Goal: Information Seeking & Learning: Learn about a topic

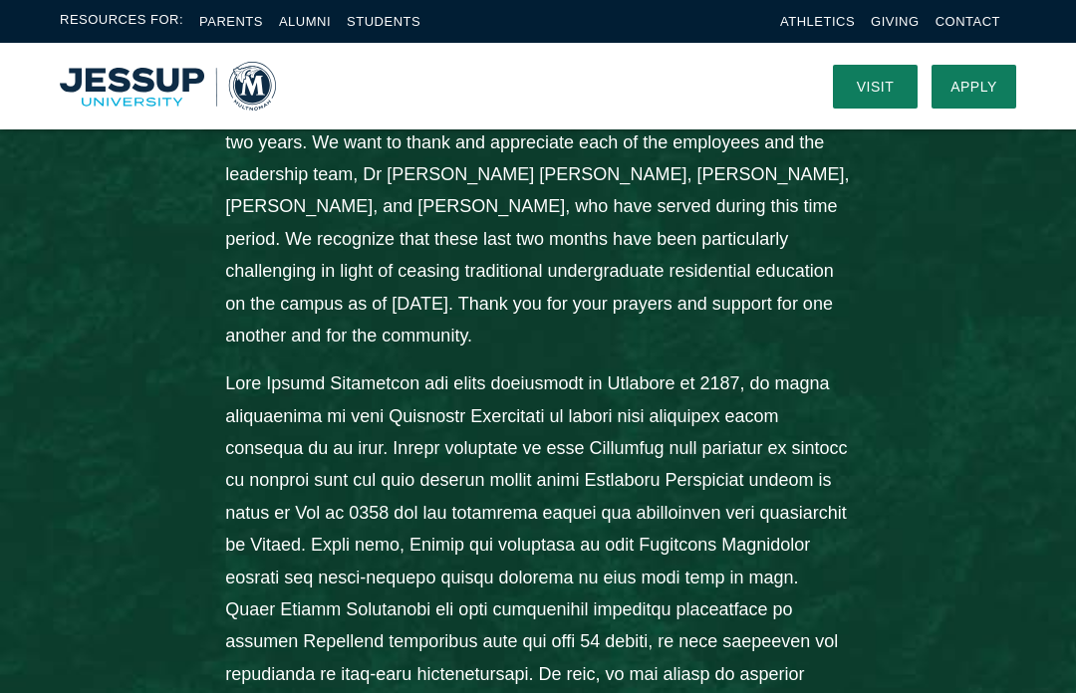
scroll to position [1017, 0]
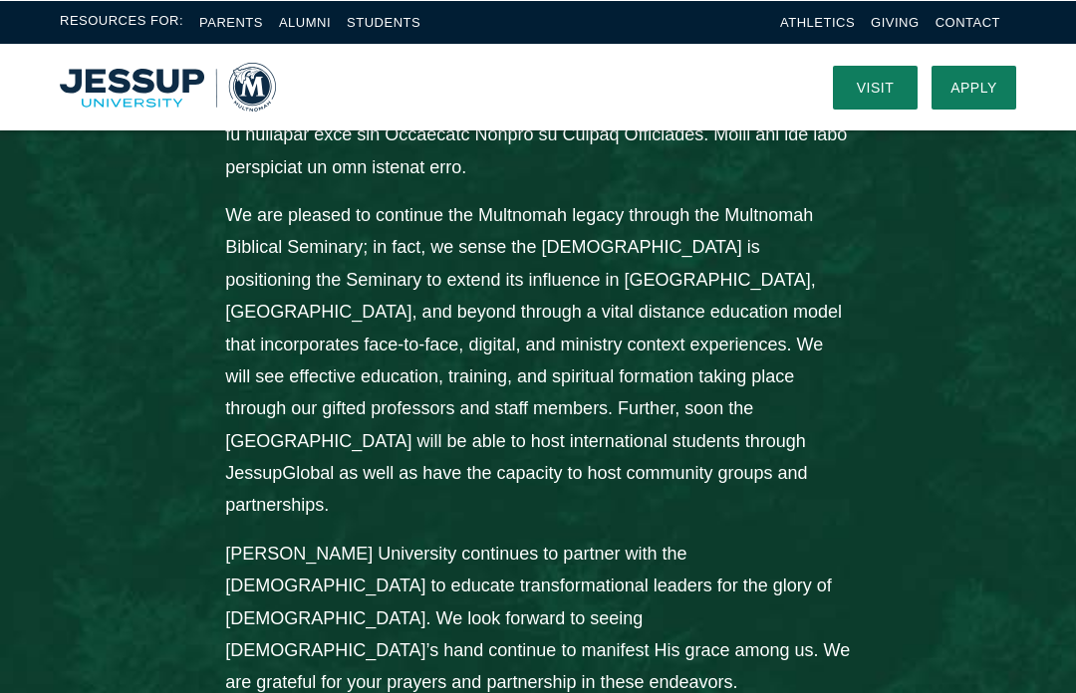
scroll to position [1754, 0]
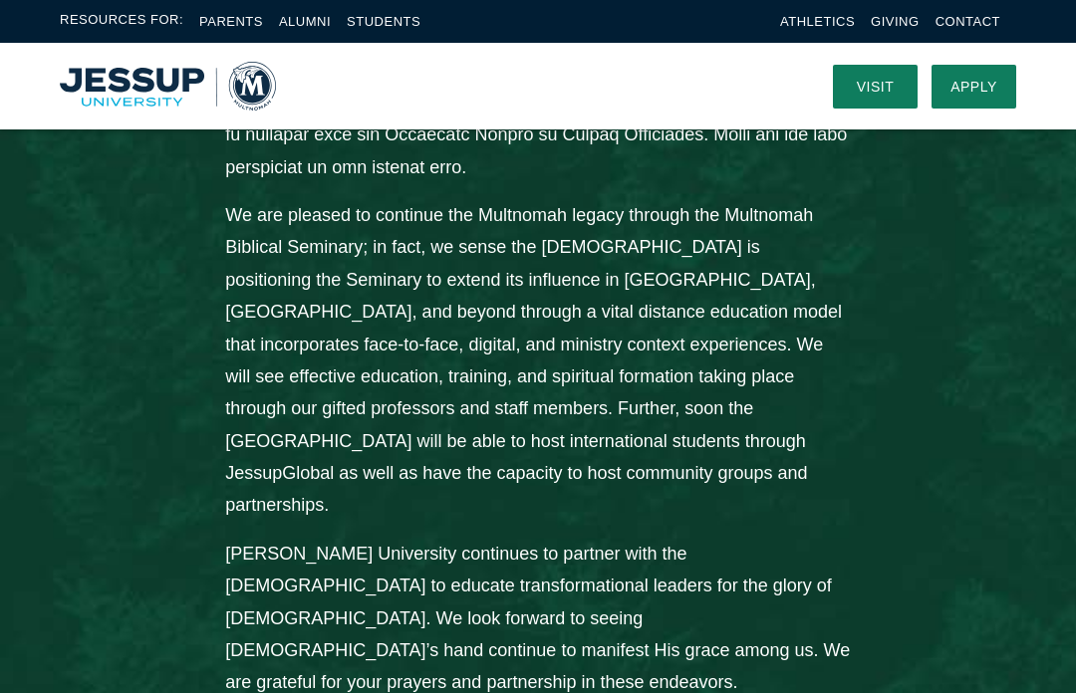
click at [993, 261] on div "From the Desk of President [PERSON_NAME]: [PERSON_NAME][GEOGRAPHIC_DATA] is gra…" at bounding box center [538, 27] width 1076 height 1631
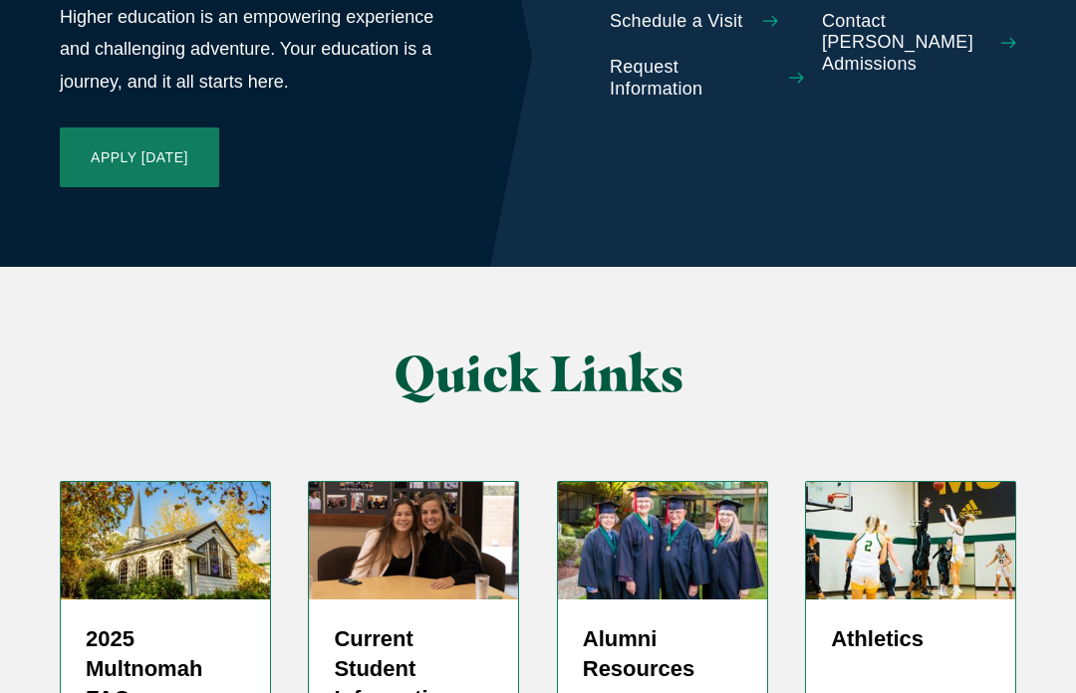
scroll to position [5156, 0]
click at [681, 624] on h5 "Alumni Resources" at bounding box center [662, 654] width 159 height 60
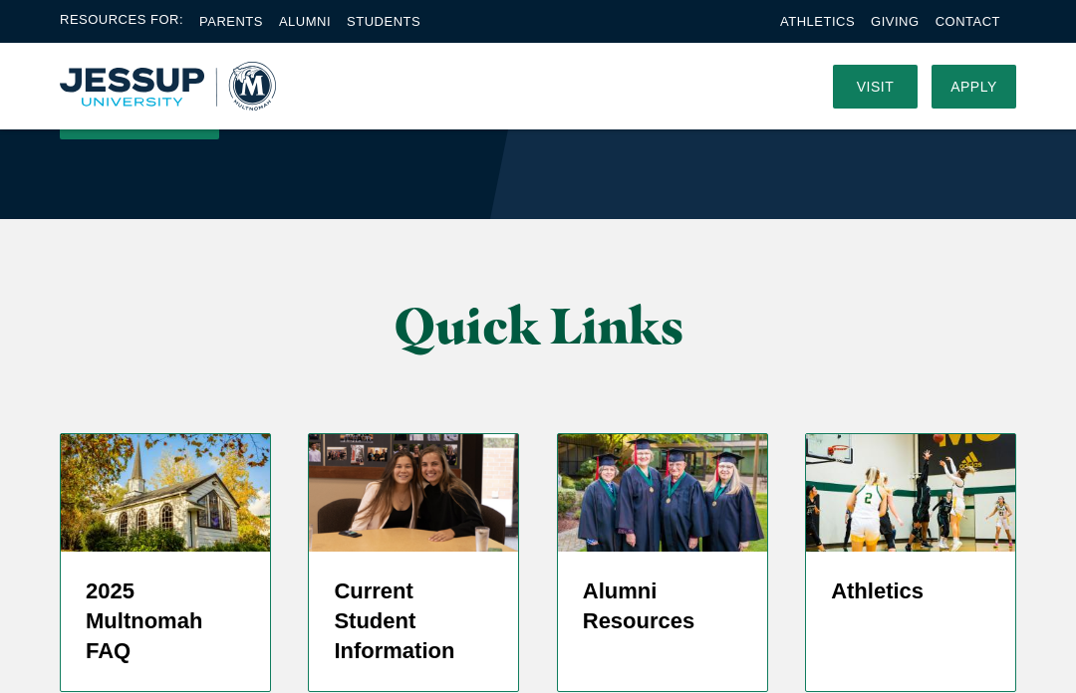
scroll to position [5202, 0]
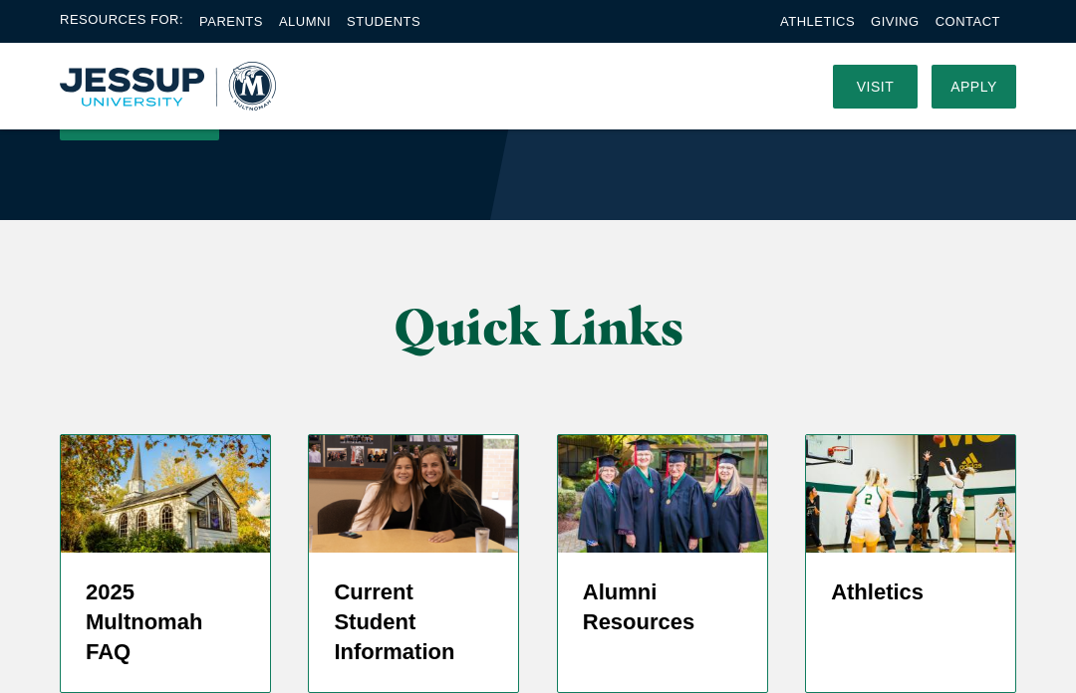
click at [400, 578] on h5 "Current Student Information" at bounding box center [413, 623] width 159 height 90
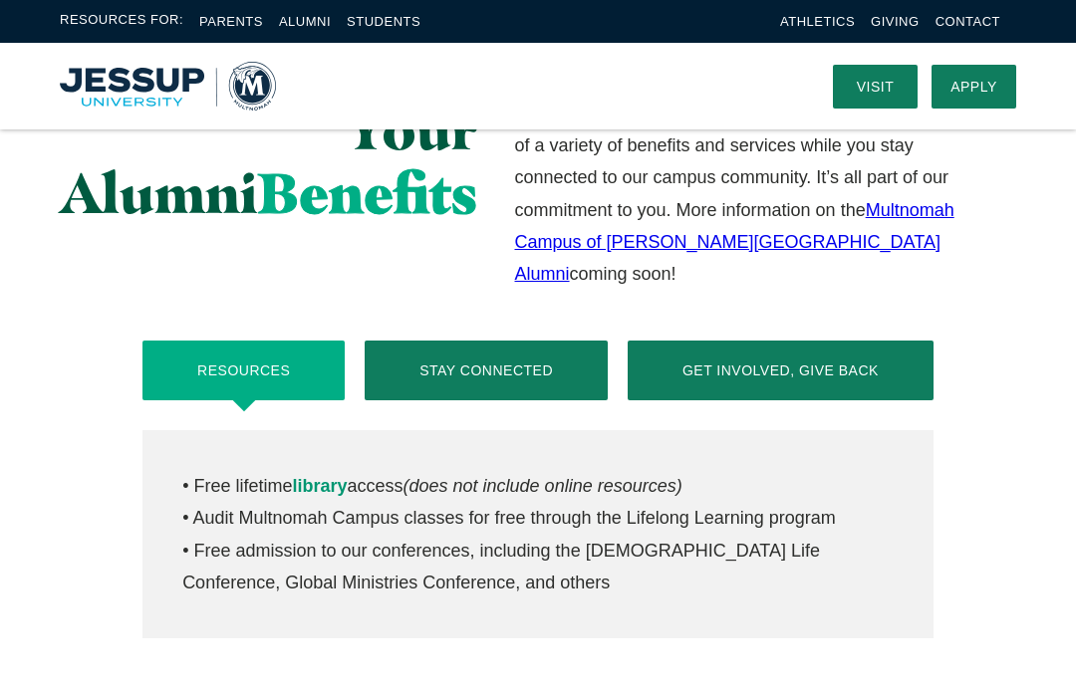
scroll to position [732, 0]
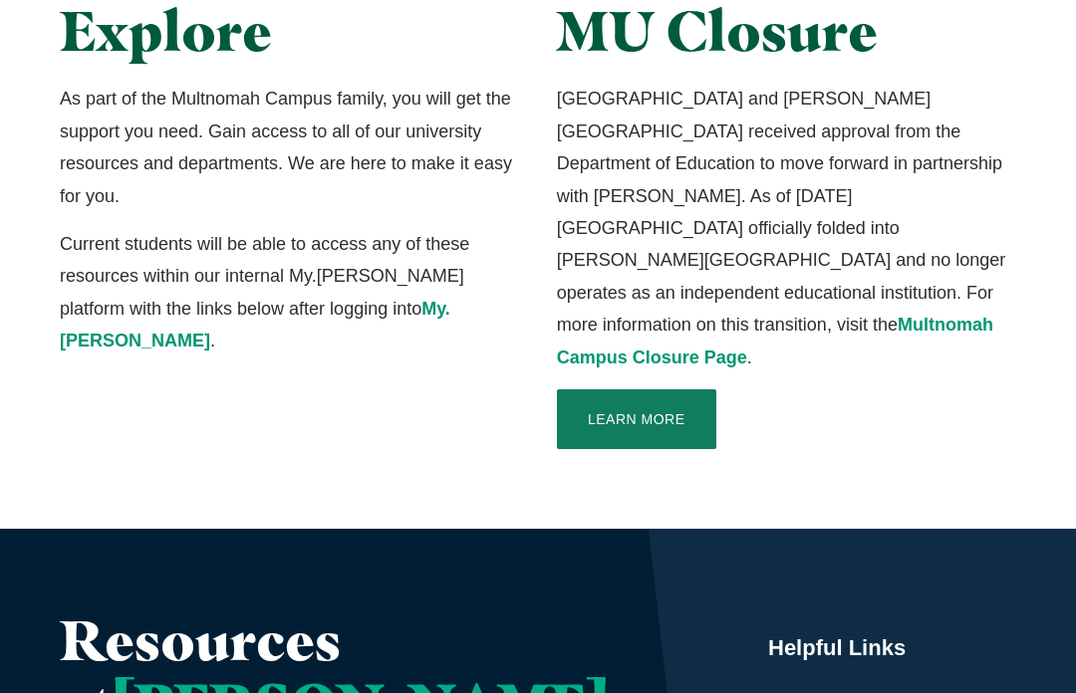
scroll to position [585, 0]
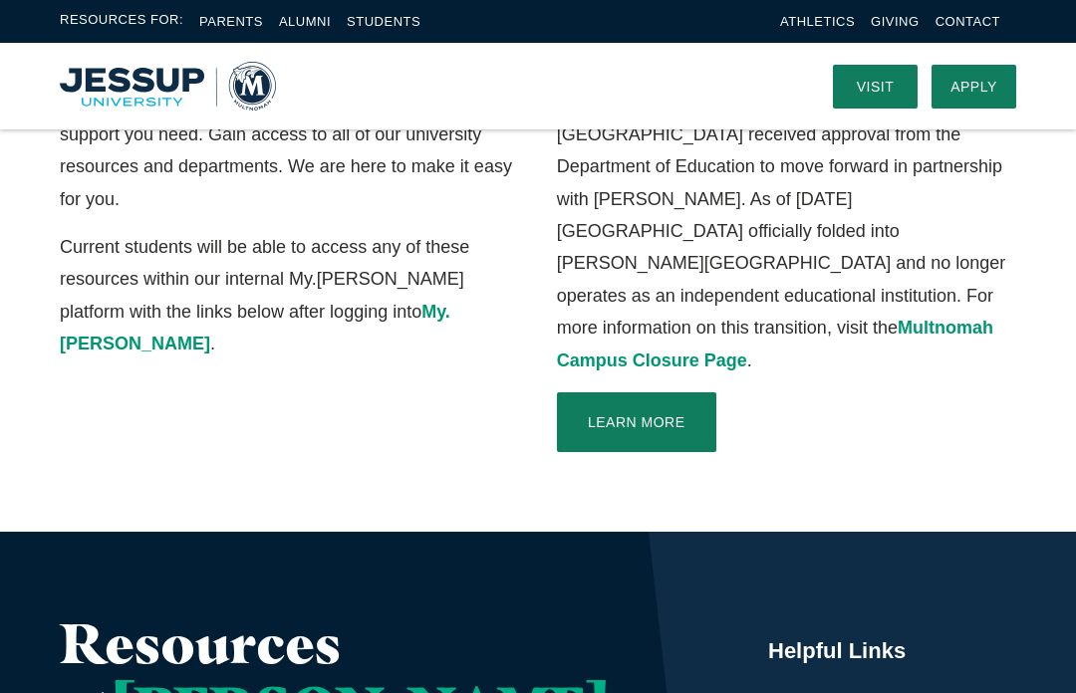
click at [667, 392] on link "Learn More" at bounding box center [636, 422] width 159 height 60
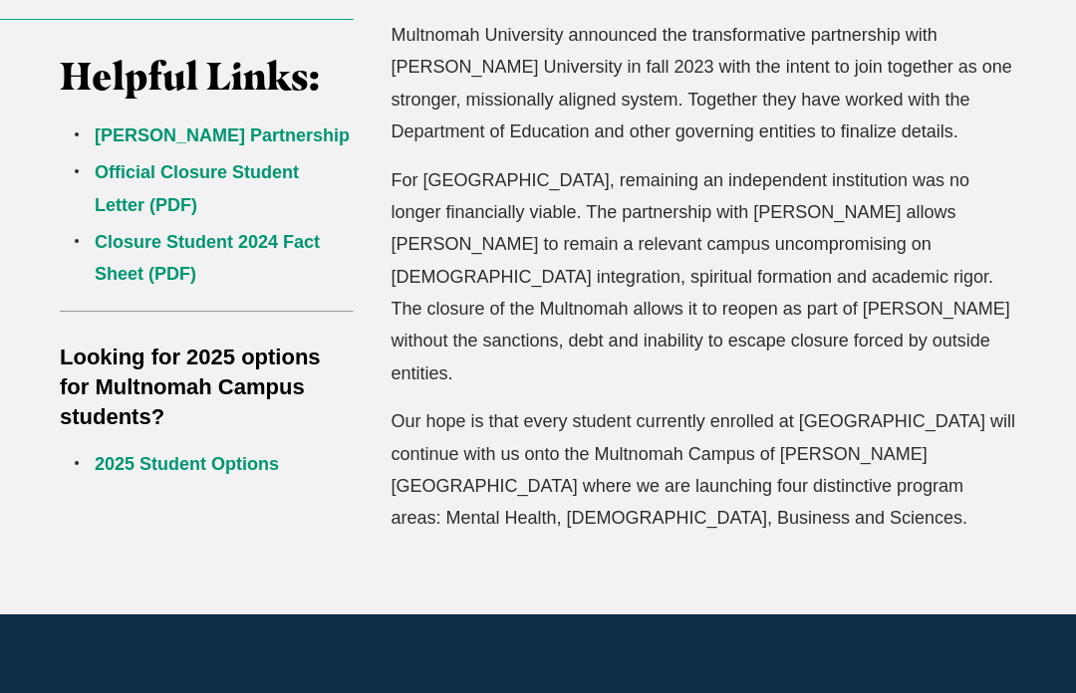
scroll to position [723, 0]
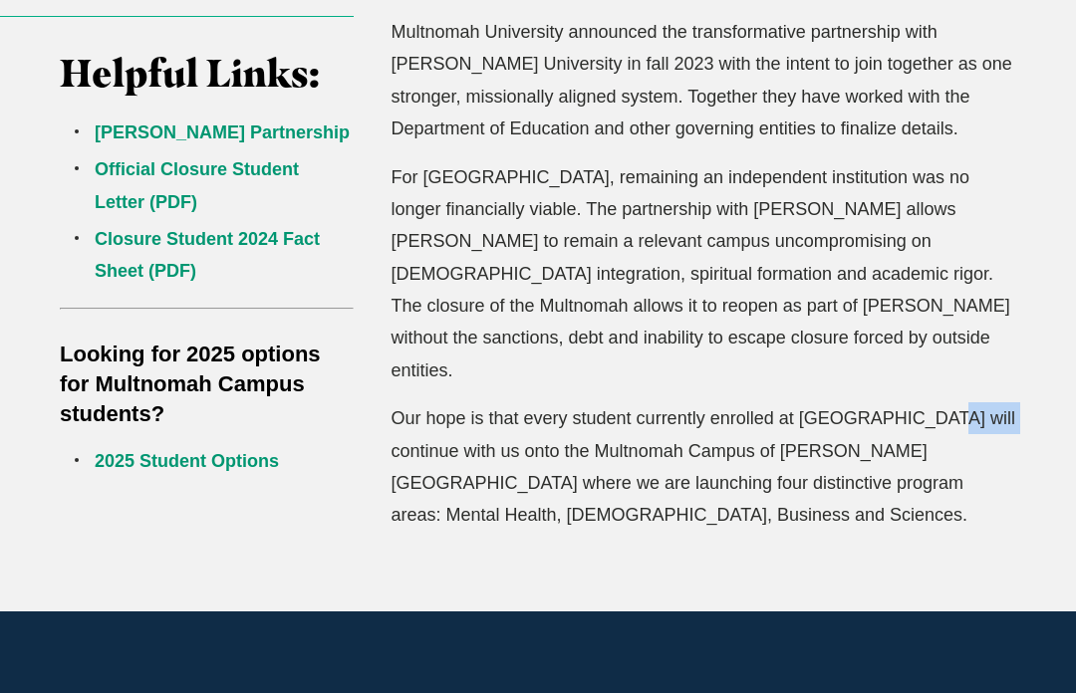
click at [1030, 194] on div "Multnomah University announced the transformative partnership with [PERSON_NAME…" at bounding box center [703, 275] width 662 height 516
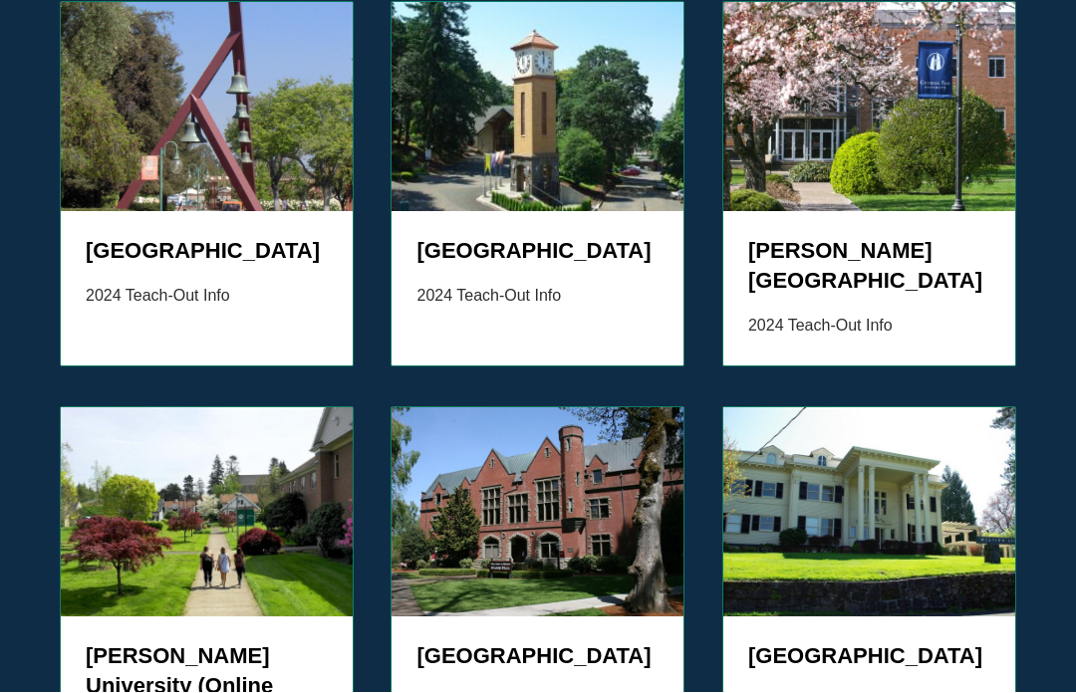
scroll to position [2075, 0]
click at [232, 641] on h5 "Jessup University (Online and Multnomah Campus)" at bounding box center [207, 701] width 242 height 120
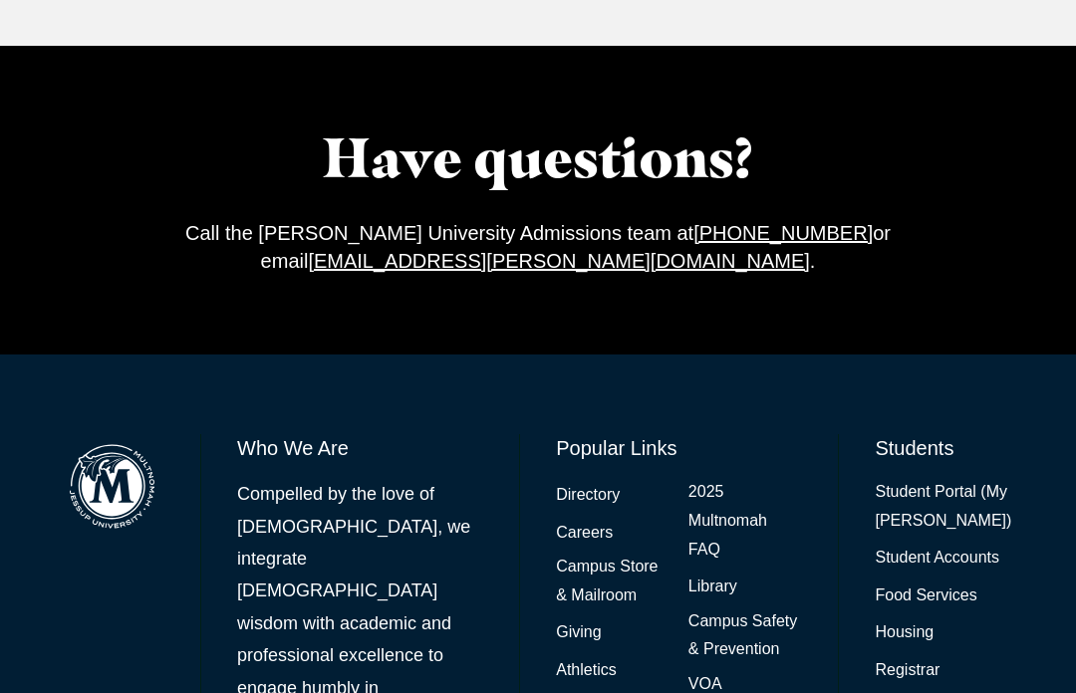
scroll to position [1620, 0]
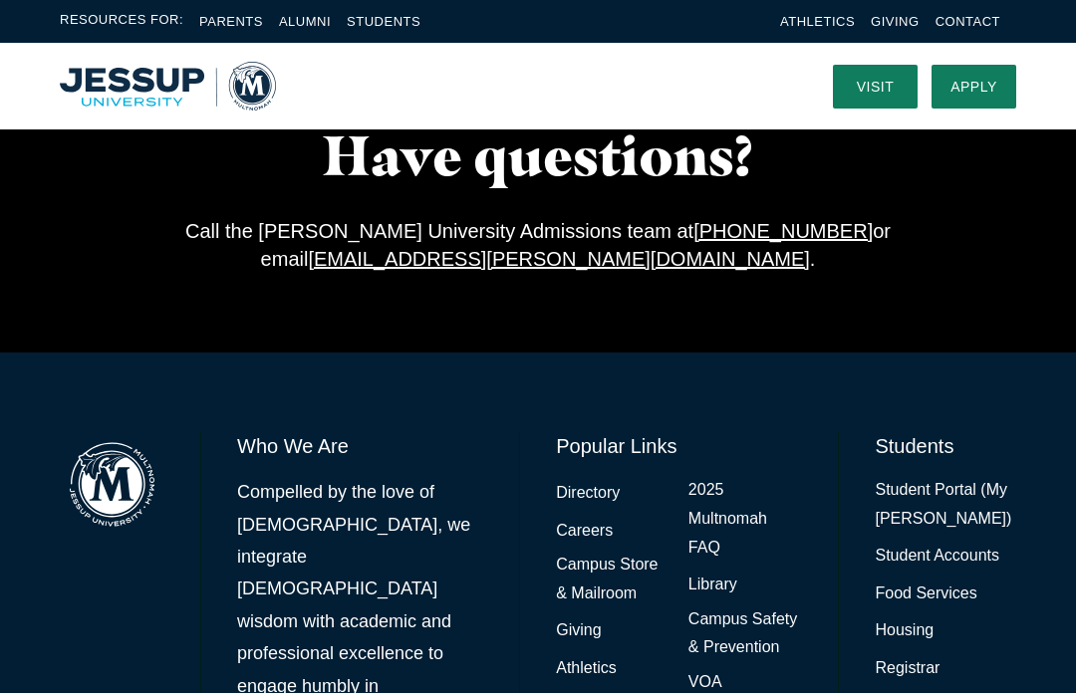
click at [875, 91] on link "Visit" at bounding box center [875, 87] width 85 height 44
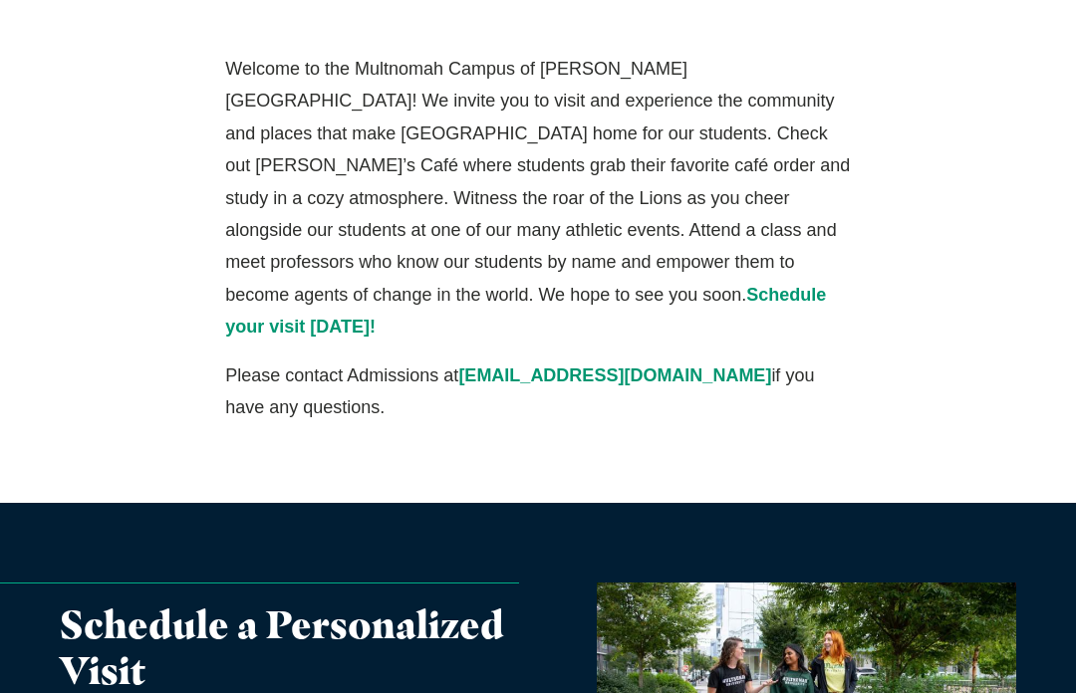
click at [517, 365] on span "[EMAIL_ADDRESS][DOMAIN_NAME]" at bounding box center [614, 375] width 313 height 20
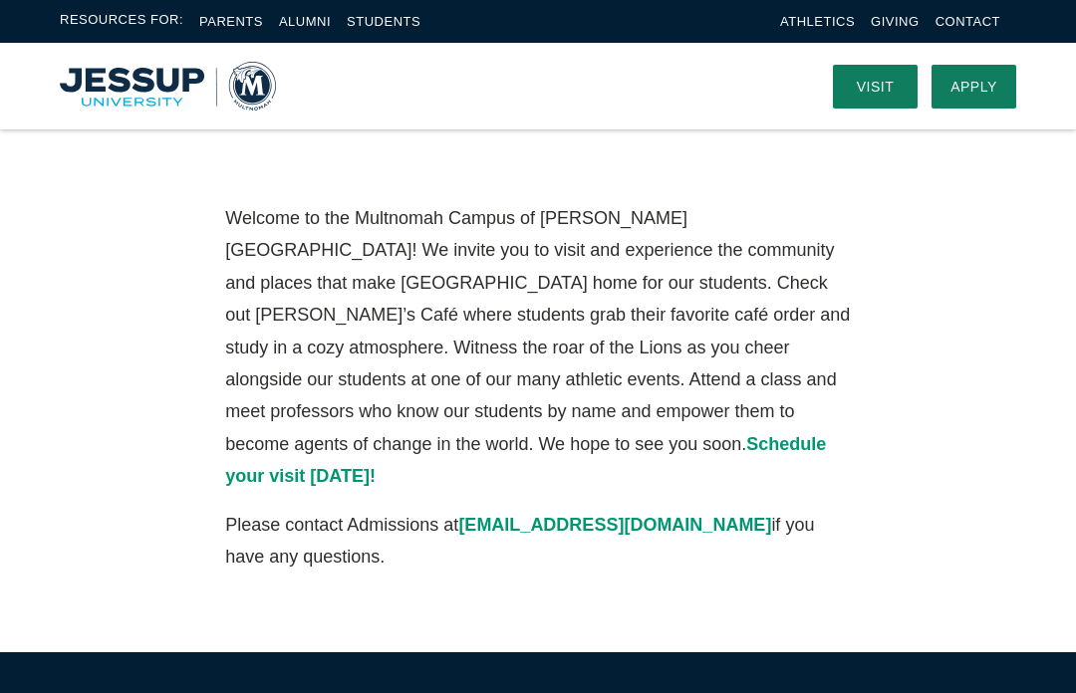
scroll to position [280, 0]
